Goal: Task Accomplishment & Management: Complete application form

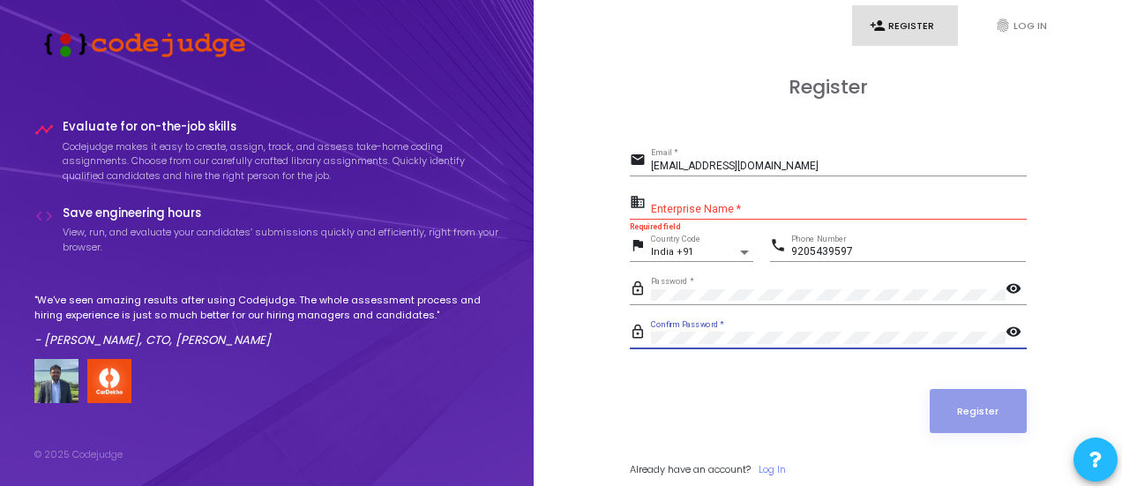
scroll to position [50, 0]
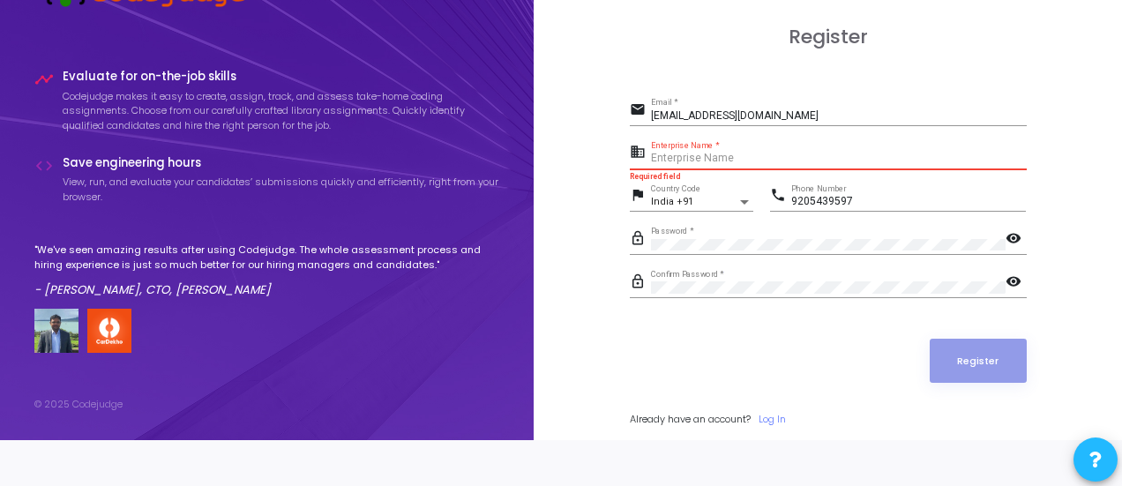
click at [740, 155] on input "Enterprise Name *" at bounding box center [839, 159] width 376 height 12
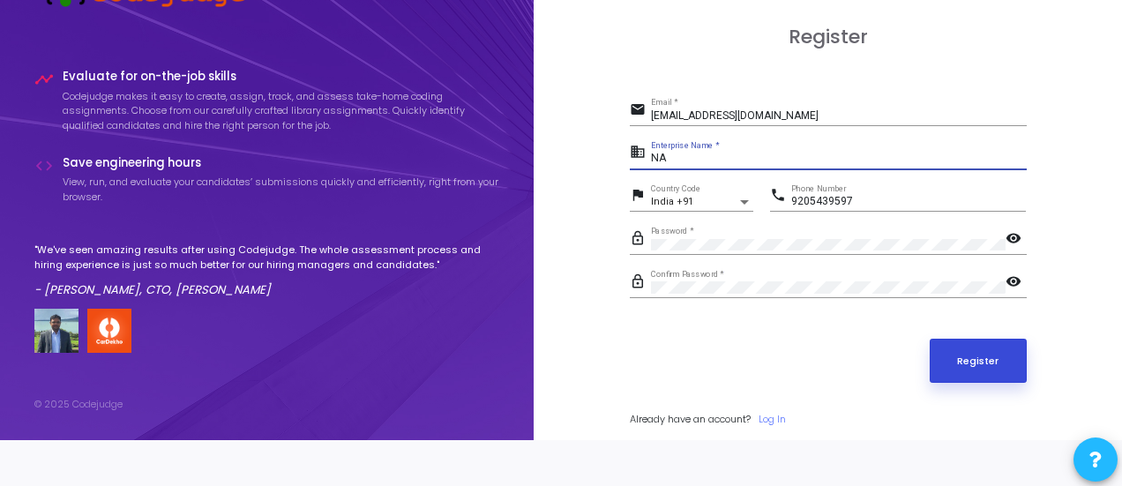
type input "NA"
click at [988, 369] on button "Register" at bounding box center [977, 361] width 97 height 44
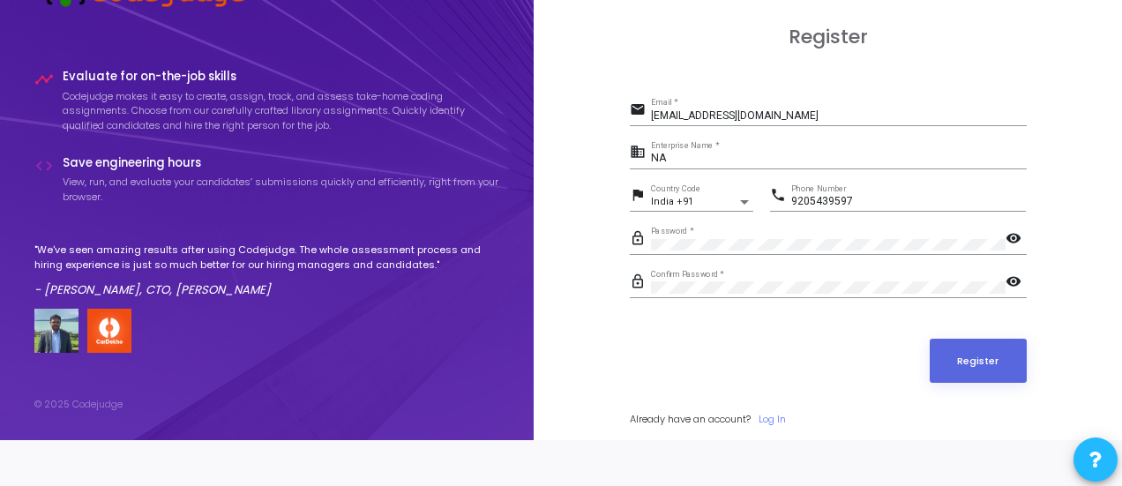
click at [1014, 231] on mat-icon "visibility" at bounding box center [1015, 239] width 21 height 21
click at [1014, 231] on mat-icon "visibility_off" at bounding box center [1015, 239] width 21 height 21
click at [1019, 274] on mat-icon "visibility" at bounding box center [1015, 282] width 21 height 21
click at [1019, 274] on mat-icon "visibility_off" at bounding box center [1015, 282] width 21 height 21
click at [984, 366] on button "Register" at bounding box center [977, 361] width 97 height 44
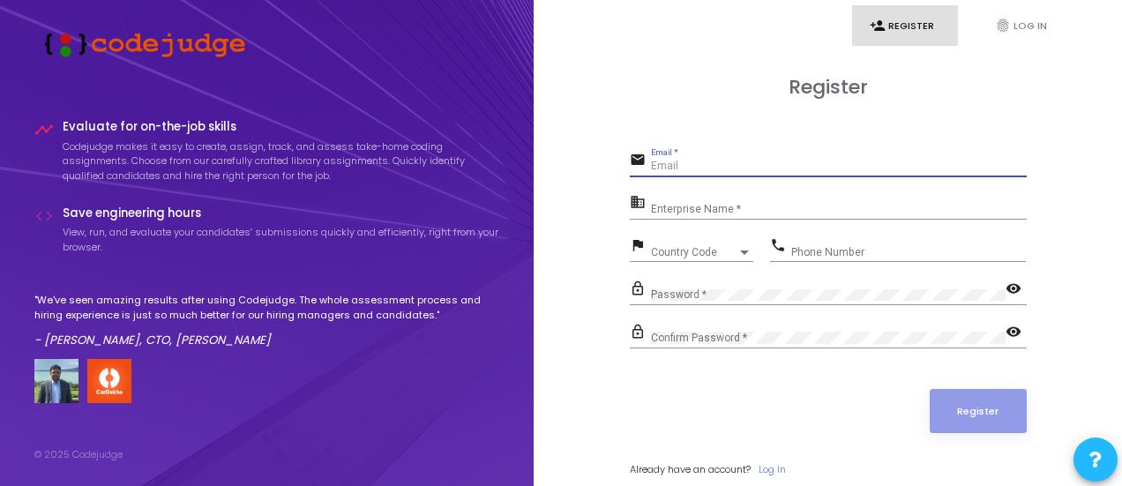
click at [728, 163] on input "Email *" at bounding box center [839, 166] width 376 height 12
type input "ranjan"
click at [671, 163] on input "Email *" at bounding box center [839, 166] width 376 height 12
type input "ranjanravi01102000@gmail.com"
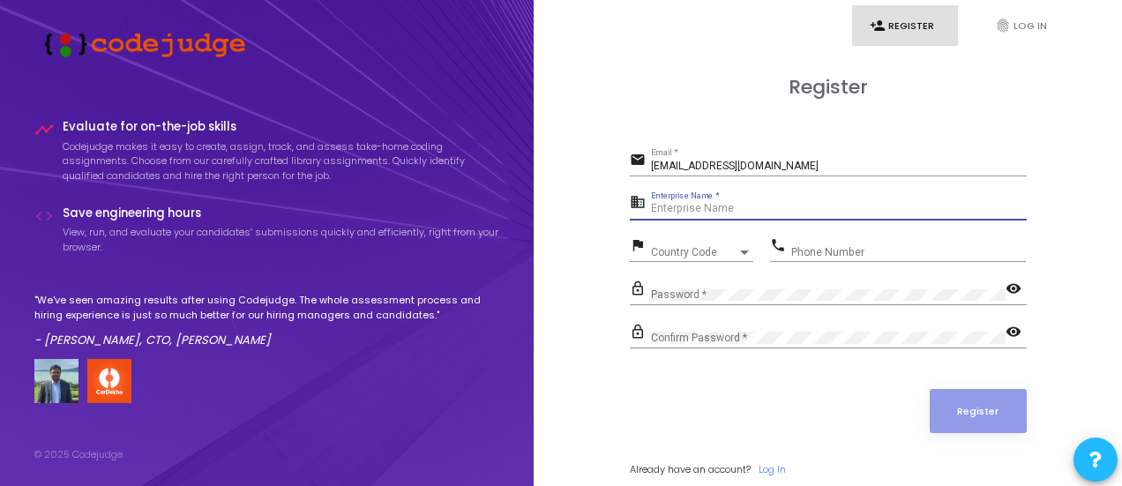
click at [675, 209] on input "Enterprise Name *" at bounding box center [839, 209] width 376 height 12
type input "NA"
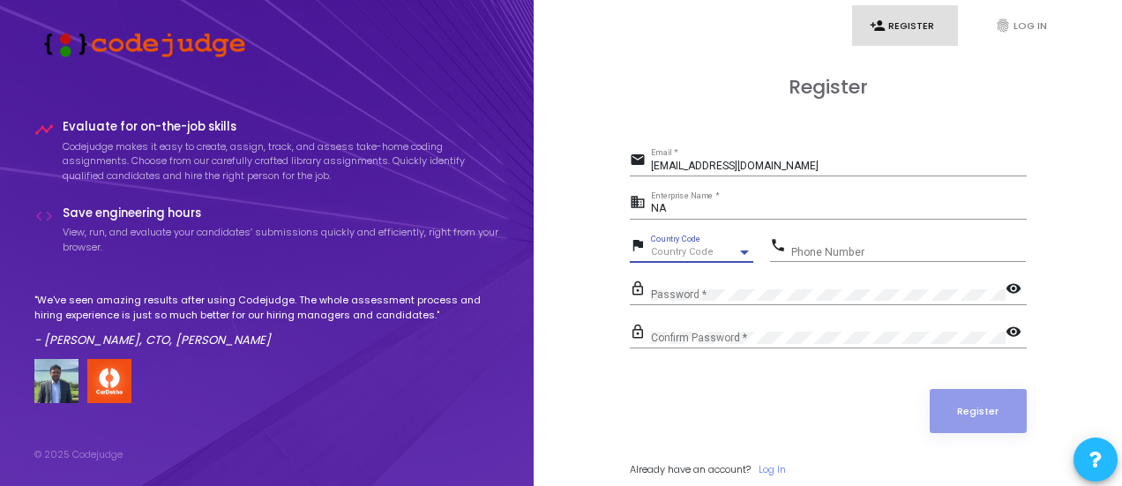
click at [679, 250] on span "Country Code" at bounding box center [682, 251] width 63 height 11
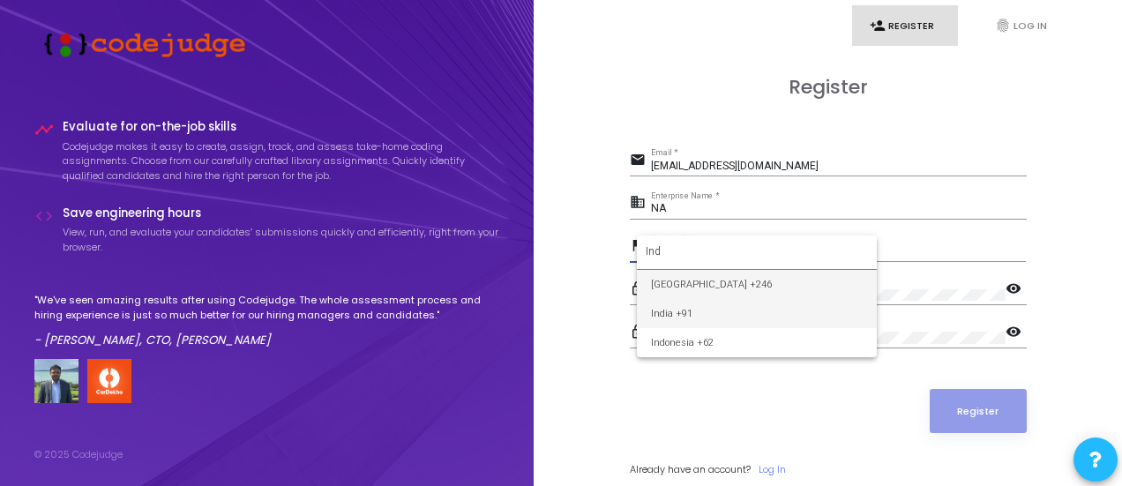
type input "Ind"
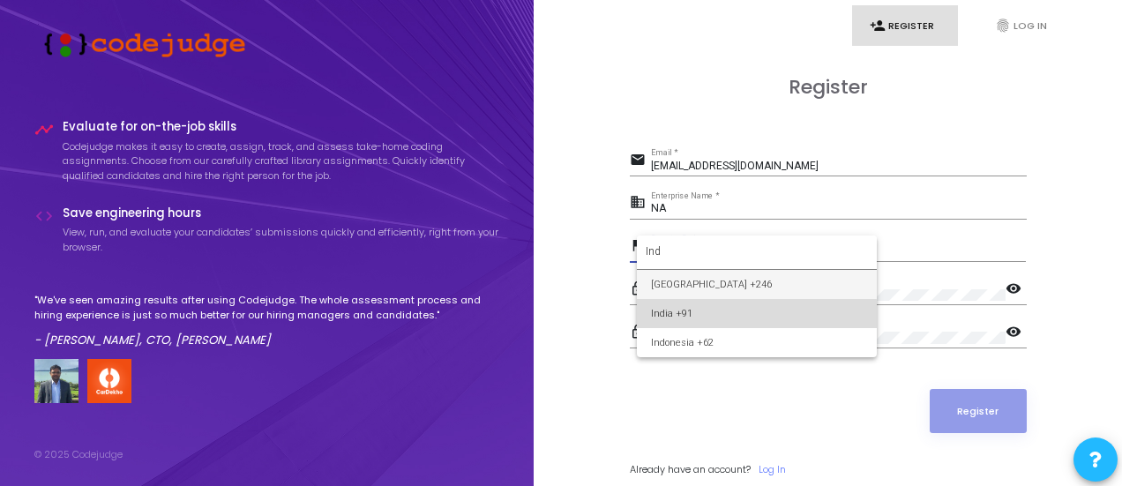
click at [684, 325] on span "India +91" at bounding box center [757, 313] width 212 height 29
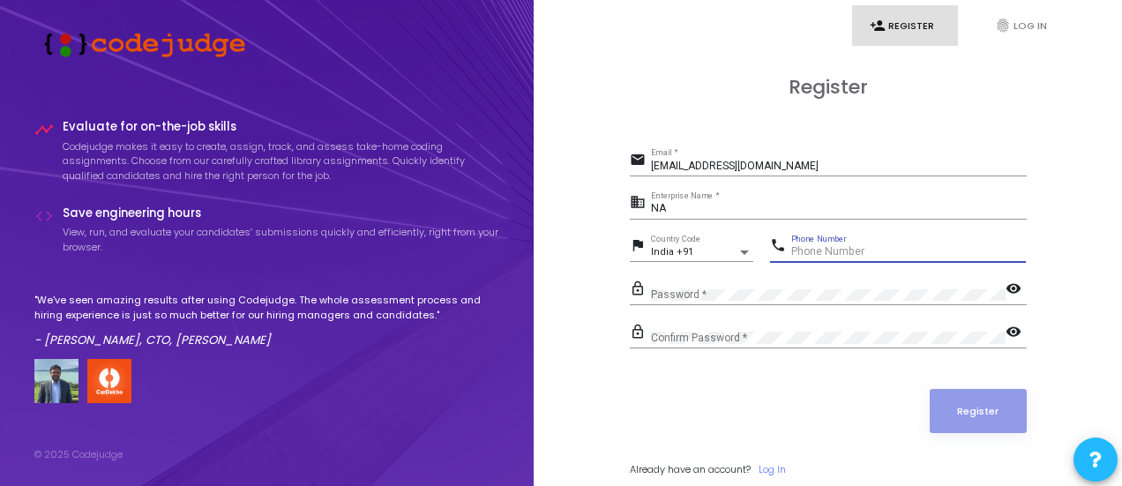
click at [816, 250] on input "Phone Number" at bounding box center [908, 252] width 235 height 12
type input "8"
type input "9205439597"
click at [1006, 283] on mat-icon "visibility" at bounding box center [1015, 290] width 21 height 21
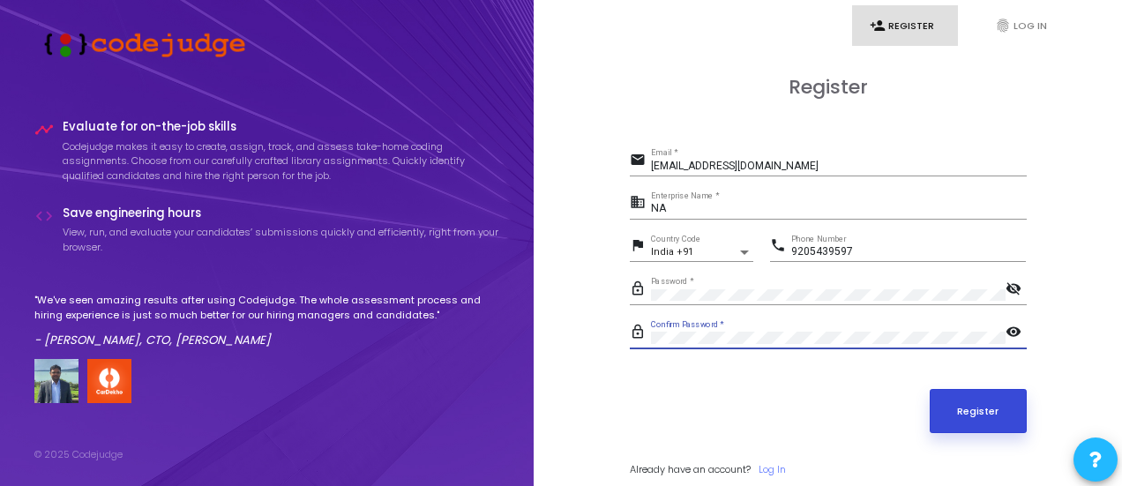
click at [997, 402] on button "Register" at bounding box center [977, 411] width 97 height 44
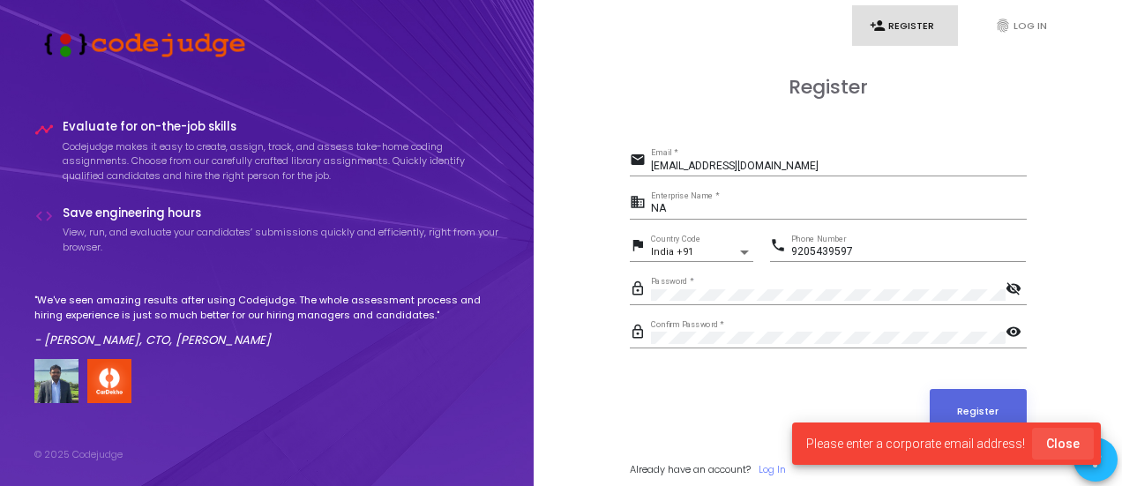
click at [1072, 437] on span "Close" at bounding box center [1063, 443] width 34 height 14
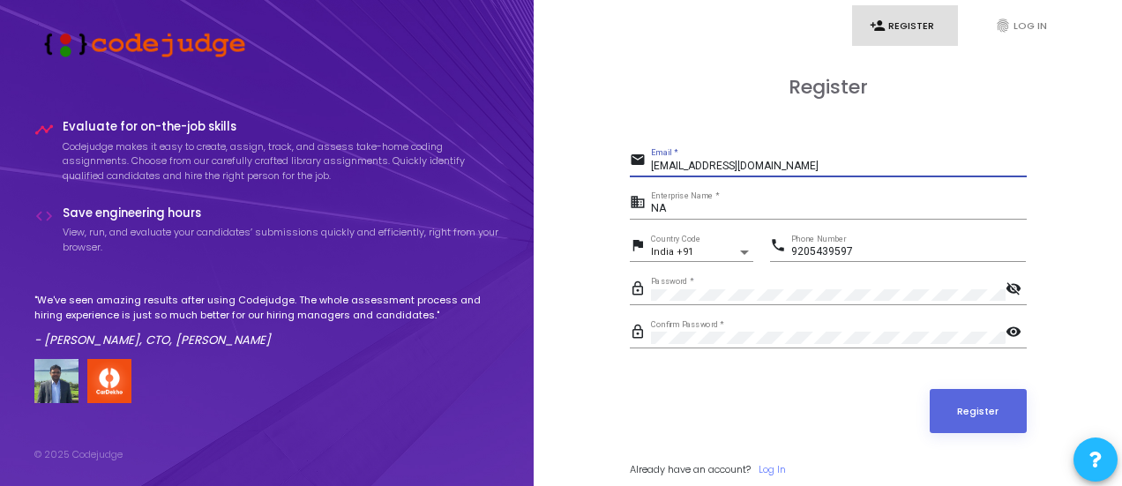
drag, startPoint x: 651, startPoint y: 167, endPoint x: 801, endPoint y: 167, distance: 149.9
click at [801, 167] on input "ranjanravi01102000@gmail.com" at bounding box center [839, 166] width 376 height 12
type input "20etcs002104@msruas.ac.in"
click at [954, 397] on button "Register" at bounding box center [977, 411] width 97 height 44
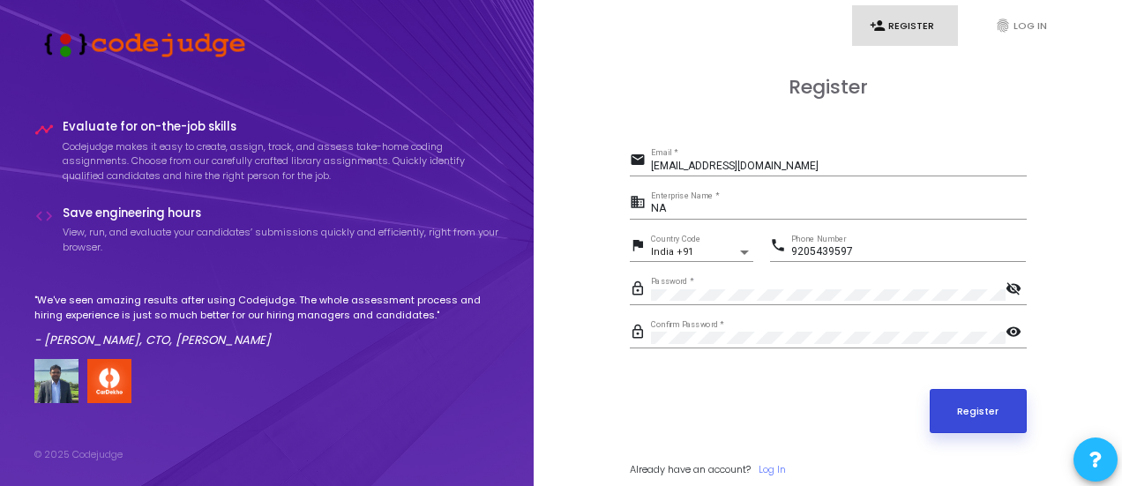
click at [968, 414] on button "Register" at bounding box center [977, 411] width 97 height 44
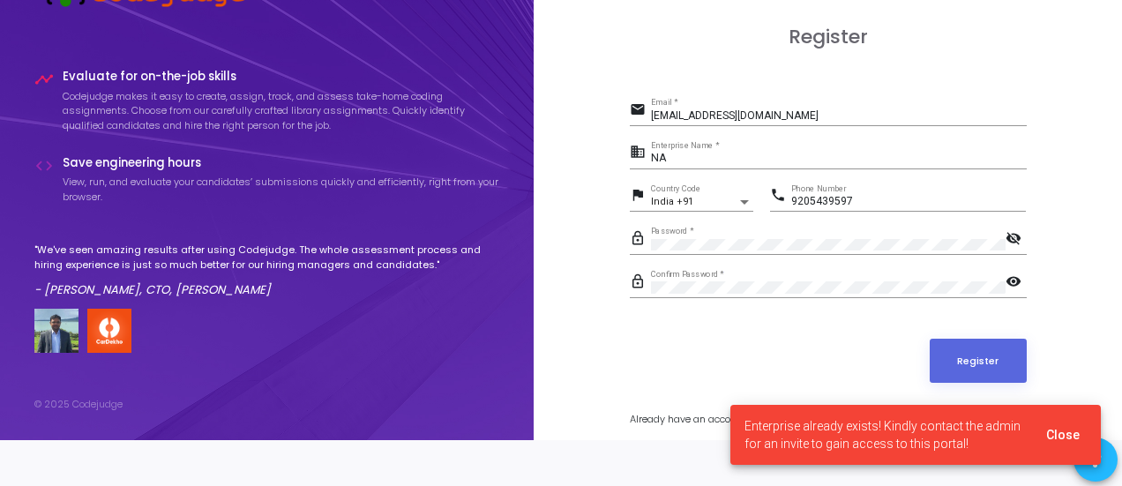
scroll to position [49, 0]
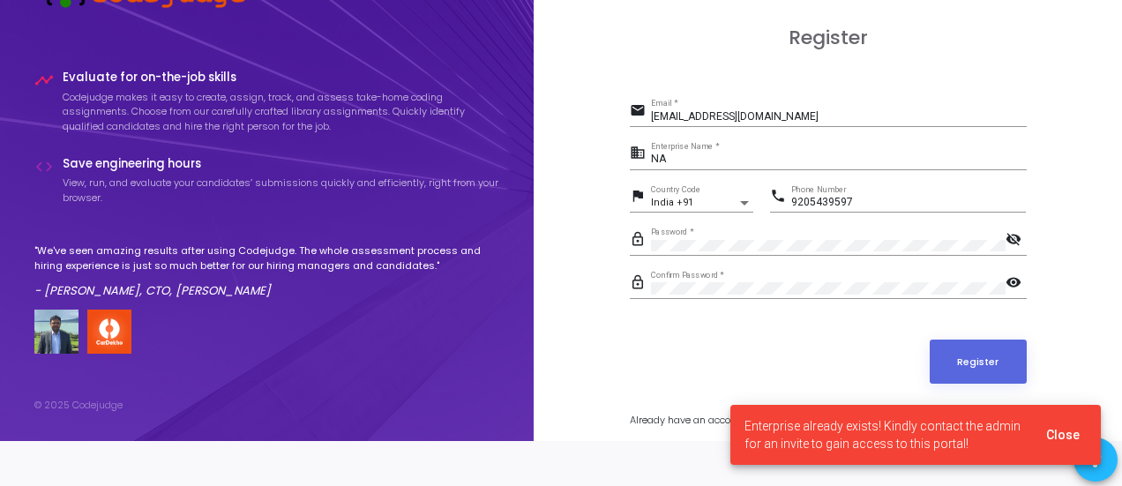
click at [1050, 416] on cj-snackbar "Enterprise already exists! Kindly contact the admin for an invite to gain acces…" at bounding box center [915, 435] width 370 height 60
drag, startPoint x: 1055, startPoint y: 451, endPoint x: 1060, endPoint y: 441, distance: 11.0
click at [1060, 441] on cj-snackbar "Enterprise already exists! Kindly contact the admin for an invite to gain acces…" at bounding box center [915, 435] width 370 height 60
click at [1060, 441] on span "Close" at bounding box center [1063, 435] width 34 height 14
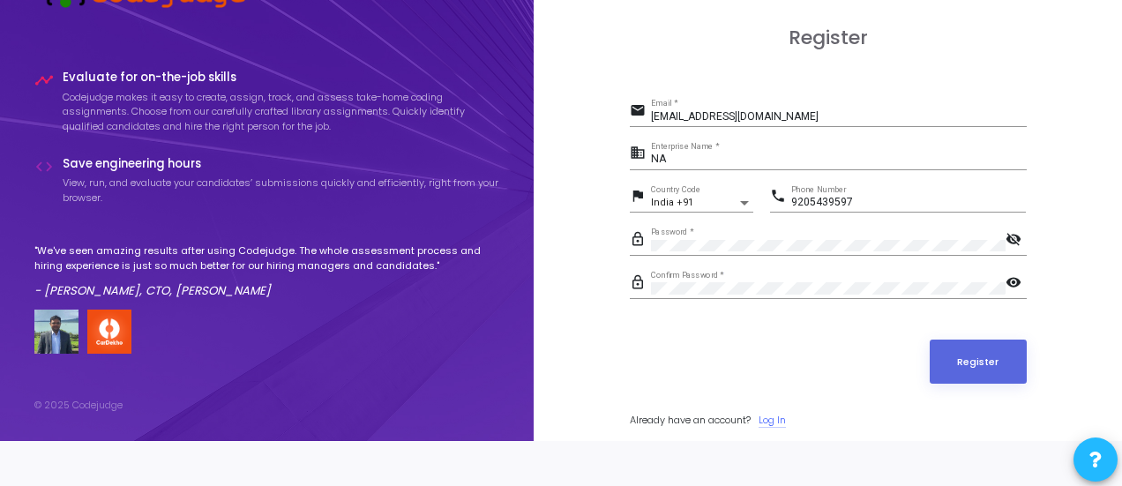
click at [774, 413] on link "Log In" at bounding box center [771, 420] width 27 height 15
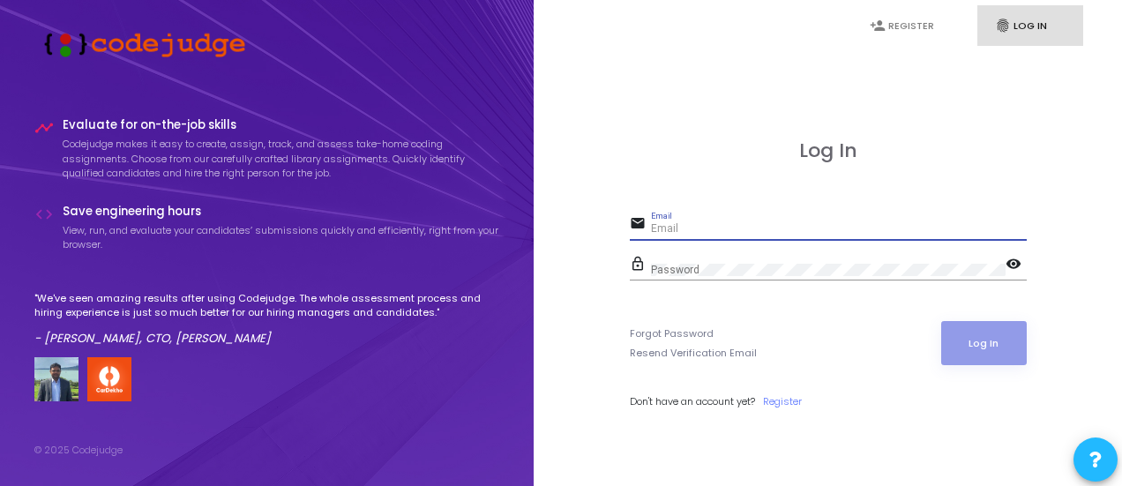
click at [726, 226] on input "Email" at bounding box center [839, 229] width 376 height 12
type input "[EMAIL_ADDRESS][DOMAIN_NAME]"
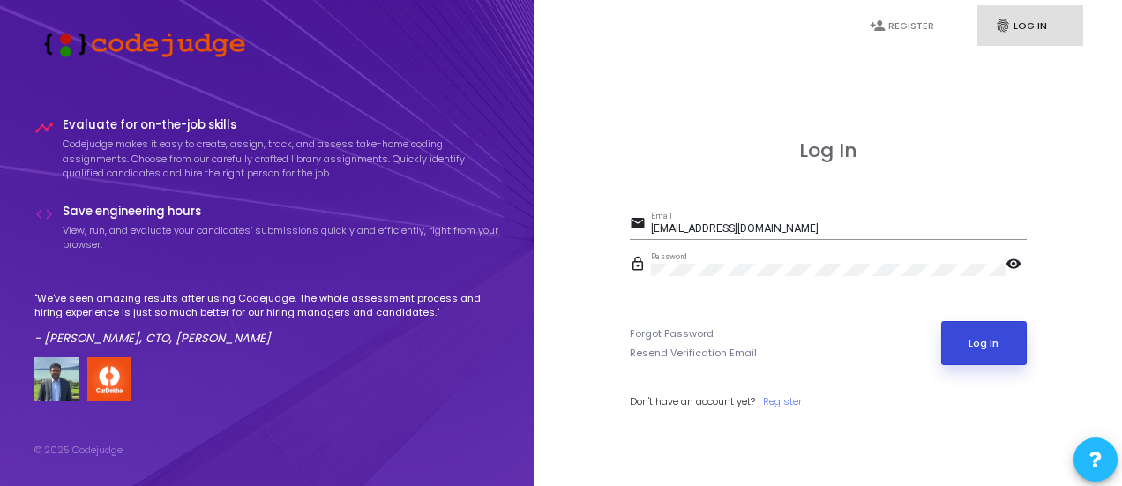
click at [1000, 339] on button "Log In" at bounding box center [984, 343] width 86 height 44
